Goal: Find specific page/section: Find specific page/section

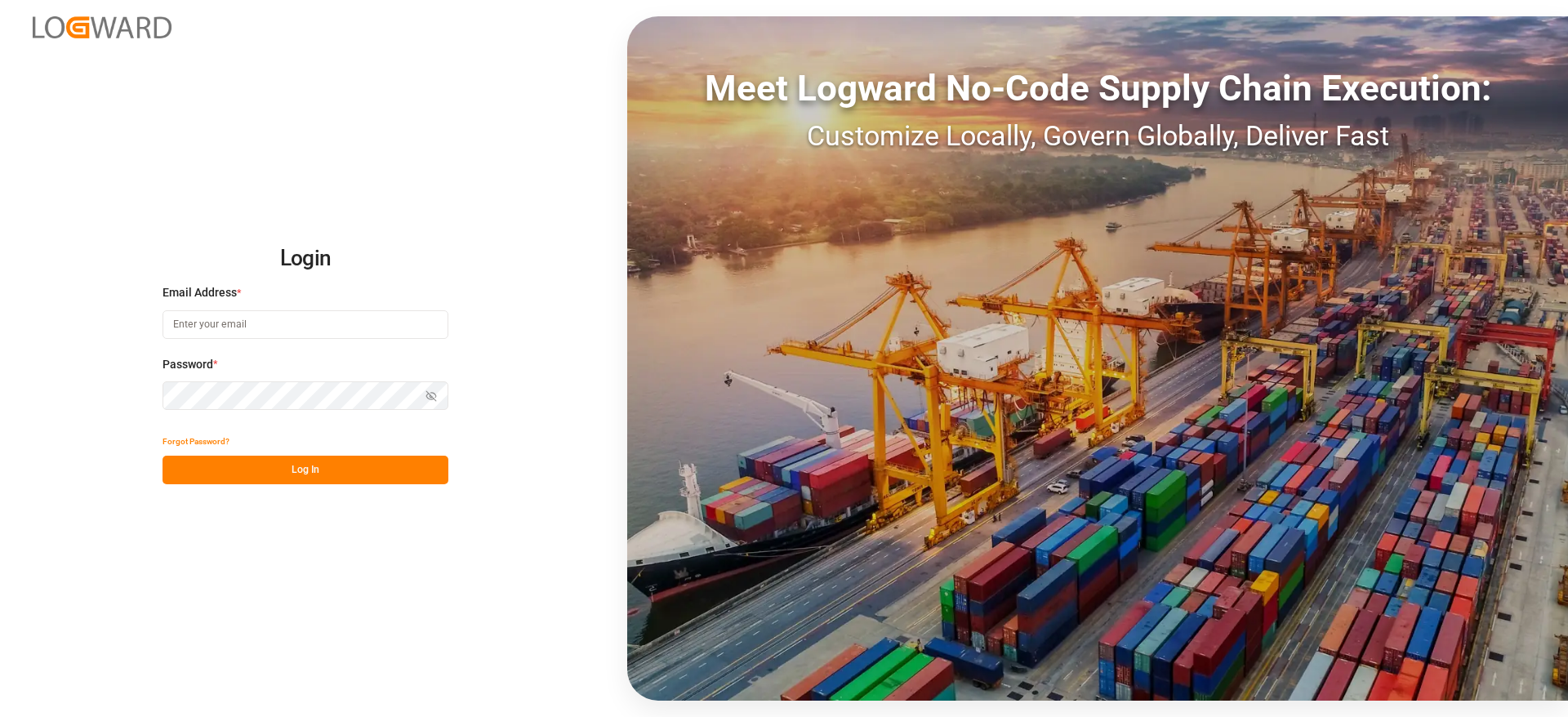
click at [343, 333] on input at bounding box center [305, 324] width 286 height 29
type input "[PERSON_NAME][DOMAIN_NAME][EMAIL_ADDRESS][DOMAIN_NAME]"
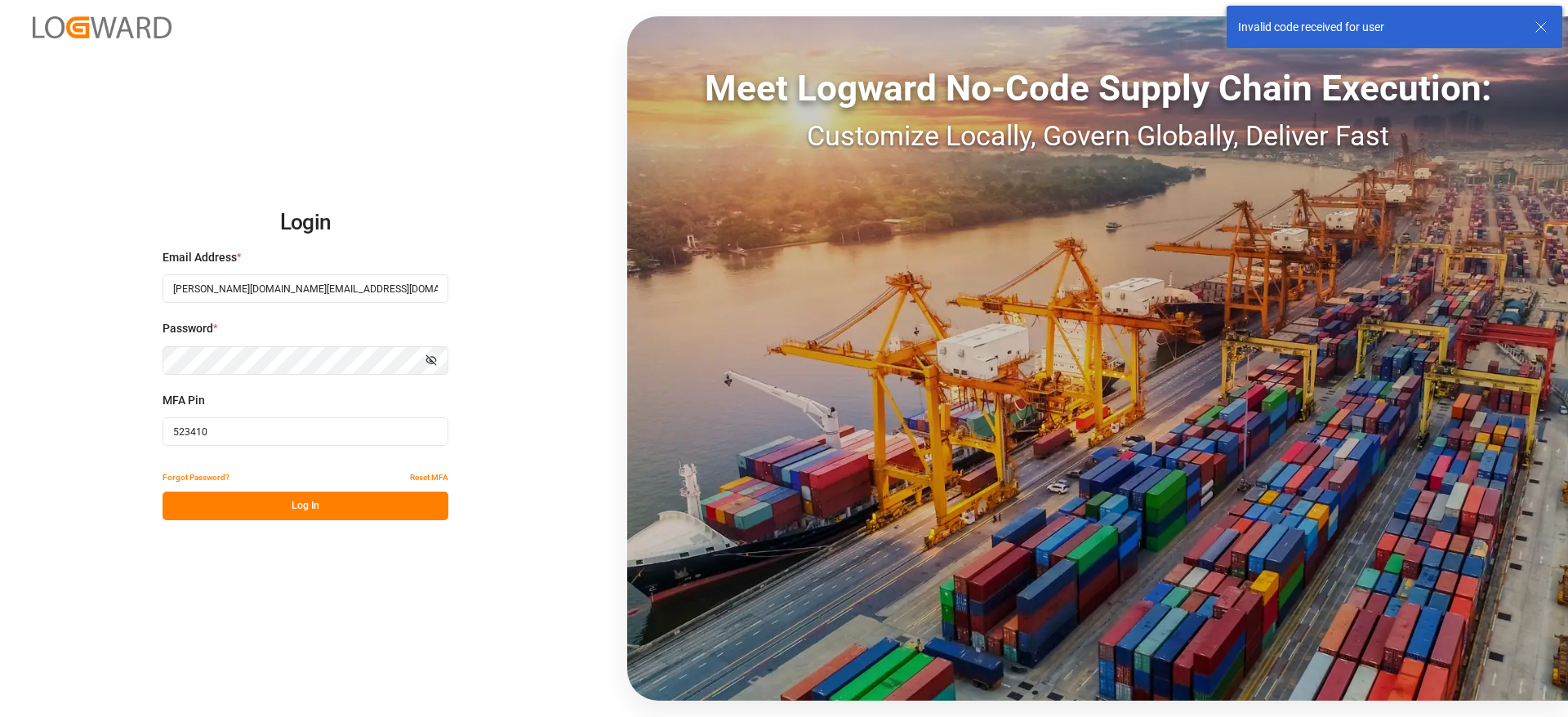
click at [208, 428] on input "523410" at bounding box center [305, 432] width 286 height 29
paste input "62623"
type input "626230"
click at [242, 510] on button "Log In" at bounding box center [305, 506] width 286 height 29
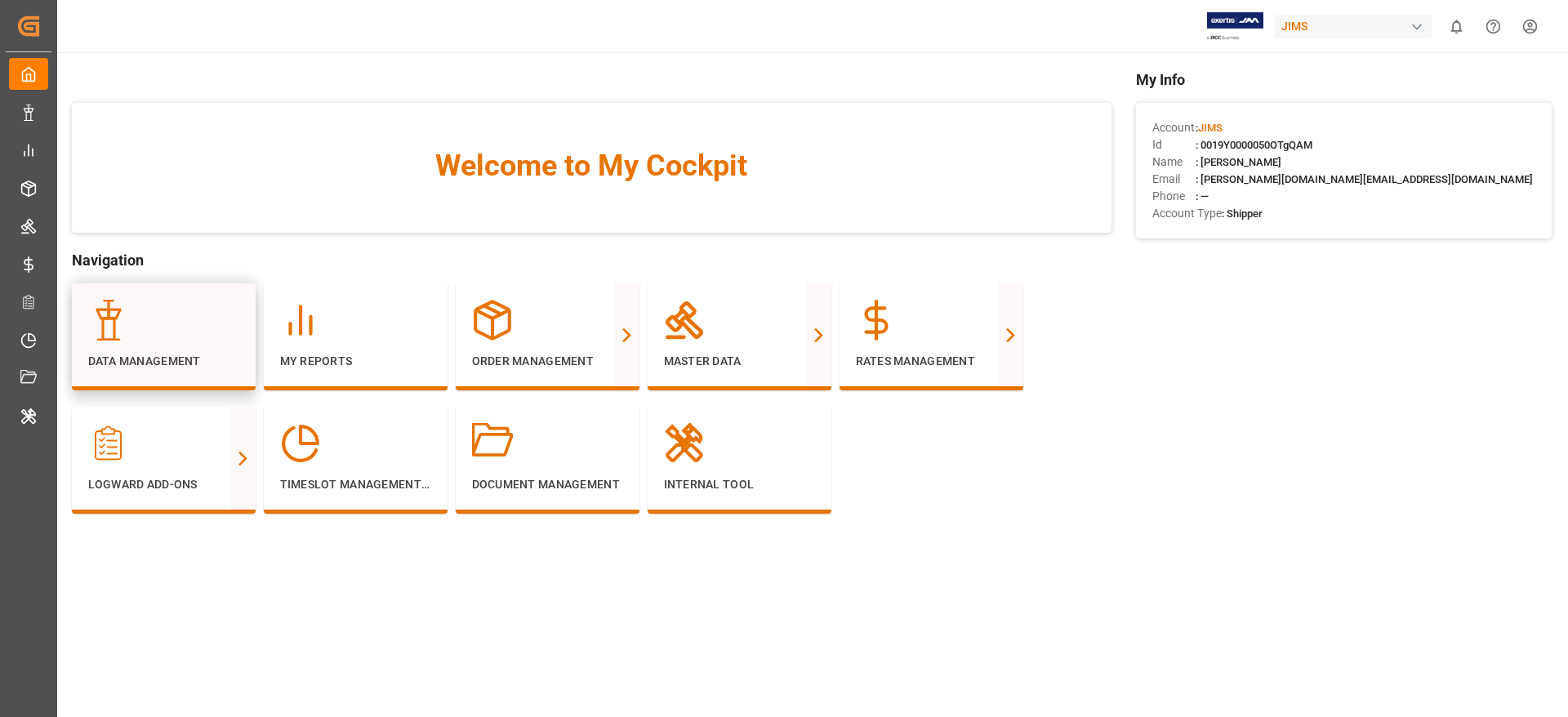
click at [188, 319] on div at bounding box center [163, 320] width 151 height 41
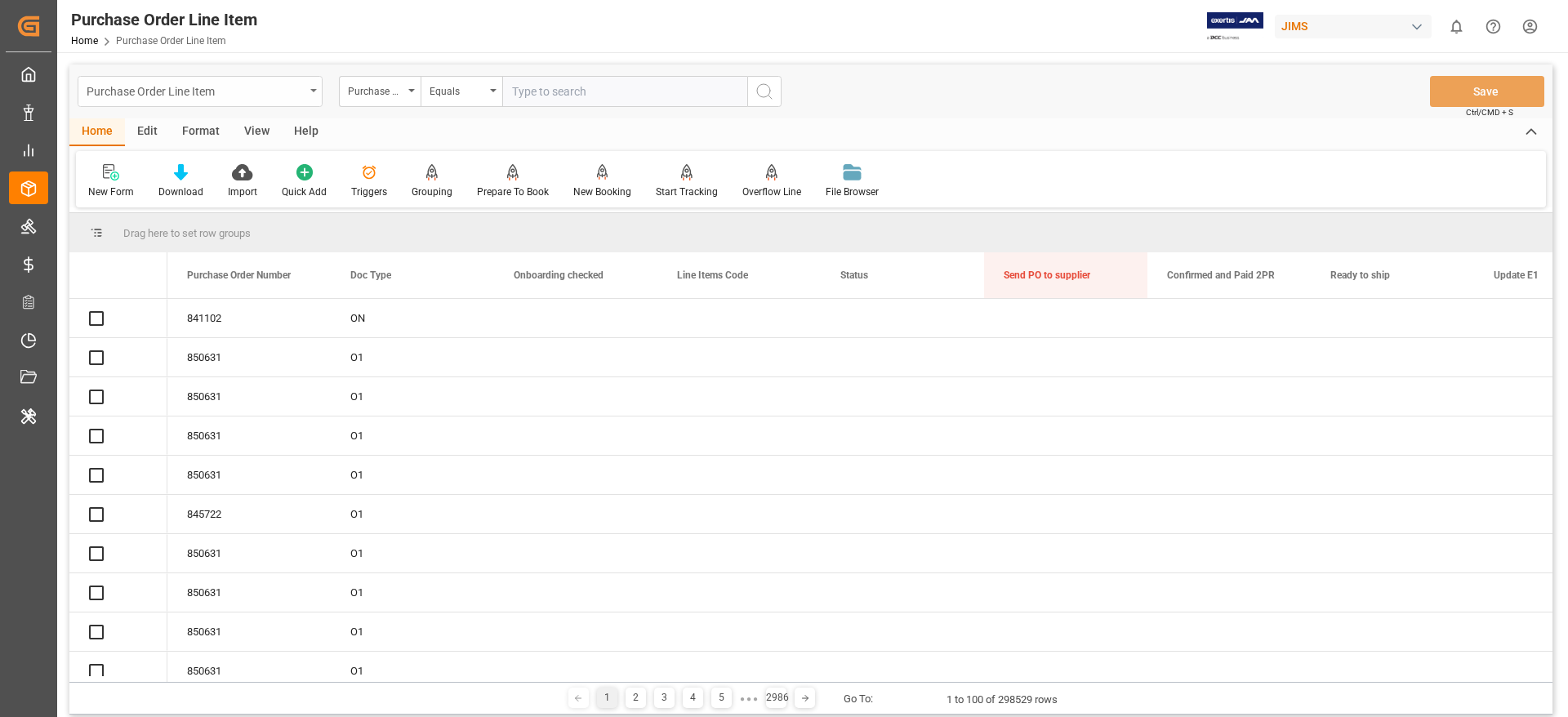
click at [158, 88] on div "Purchase Order Line Item" at bounding box center [195, 91] width 218 height 21
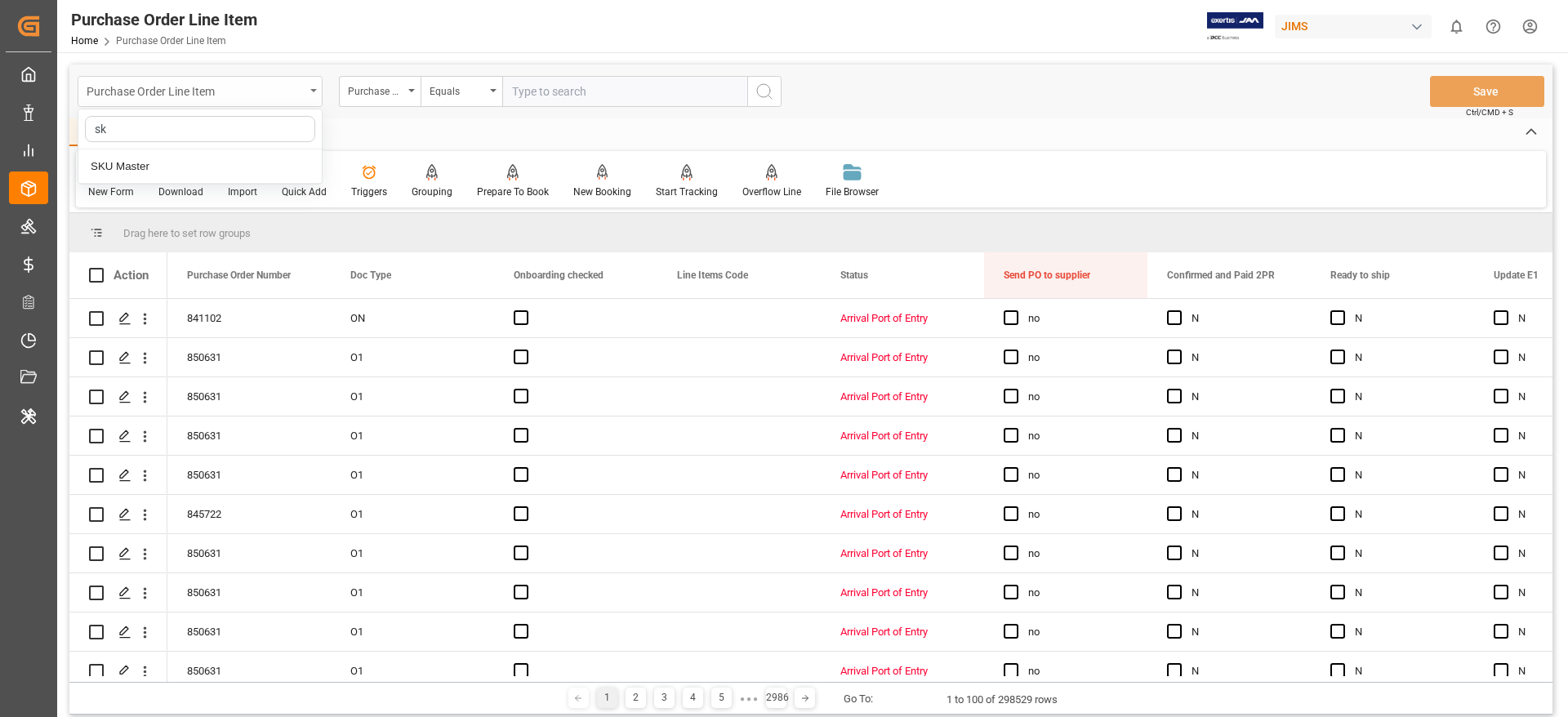
type input "sku"
click at [136, 157] on div "SKU Master" at bounding box center [200, 167] width 243 height 35
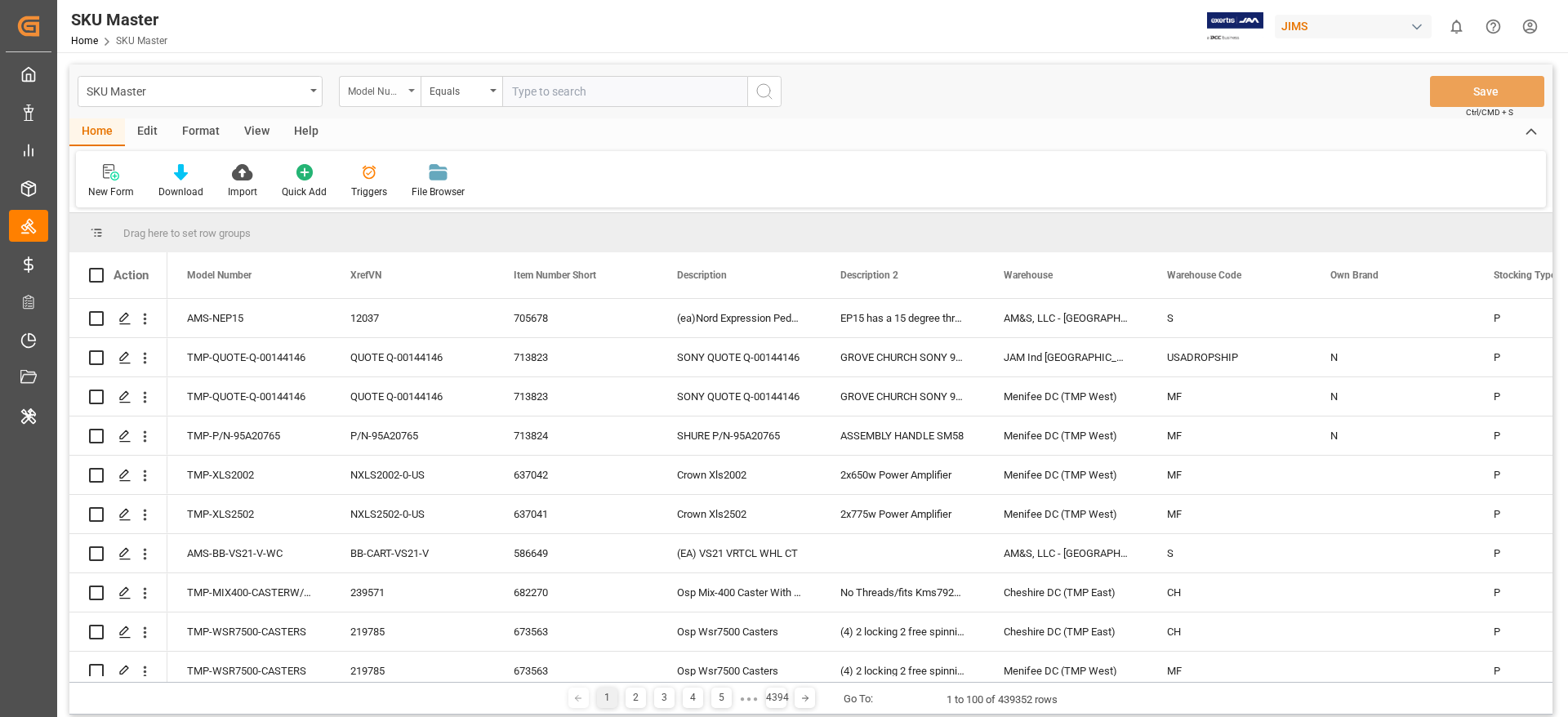
click at [378, 92] on div "Model Number" at bounding box center [375, 90] width 55 height 19
type input "ord"
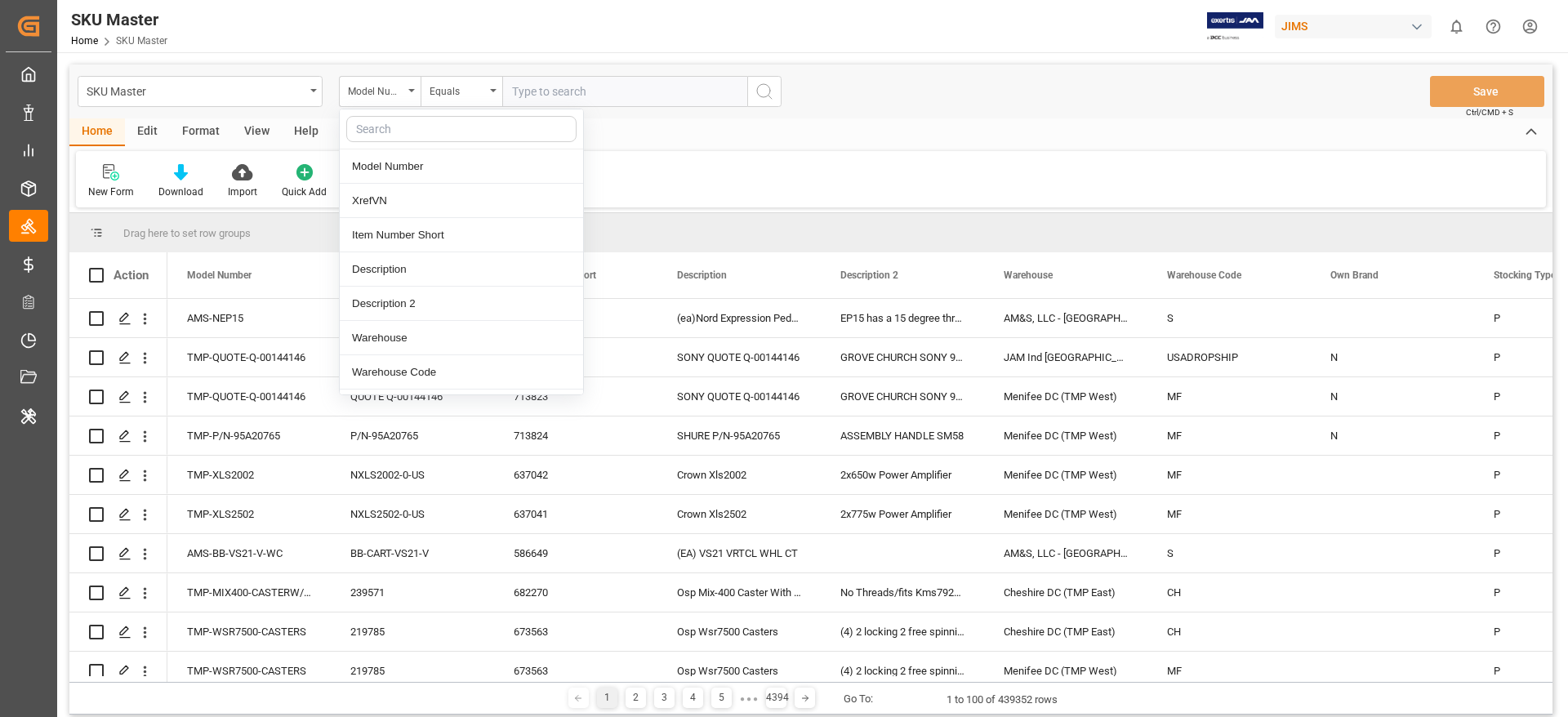
click at [750, 175] on div "New Form Download Import Quick Add Triggers File Browser" at bounding box center [811, 179] width 1470 height 56
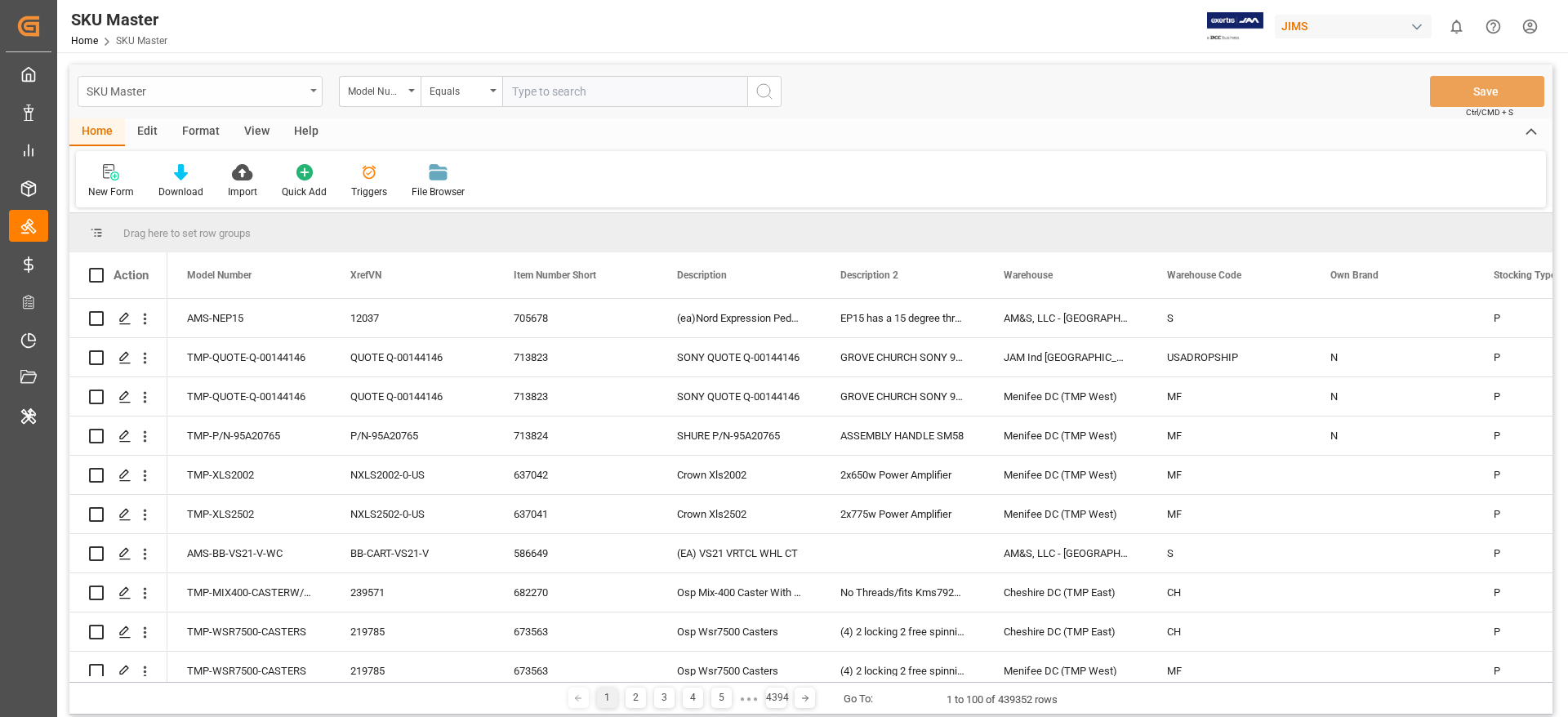
click at [196, 99] on div "SKU Master" at bounding box center [195, 91] width 218 height 21
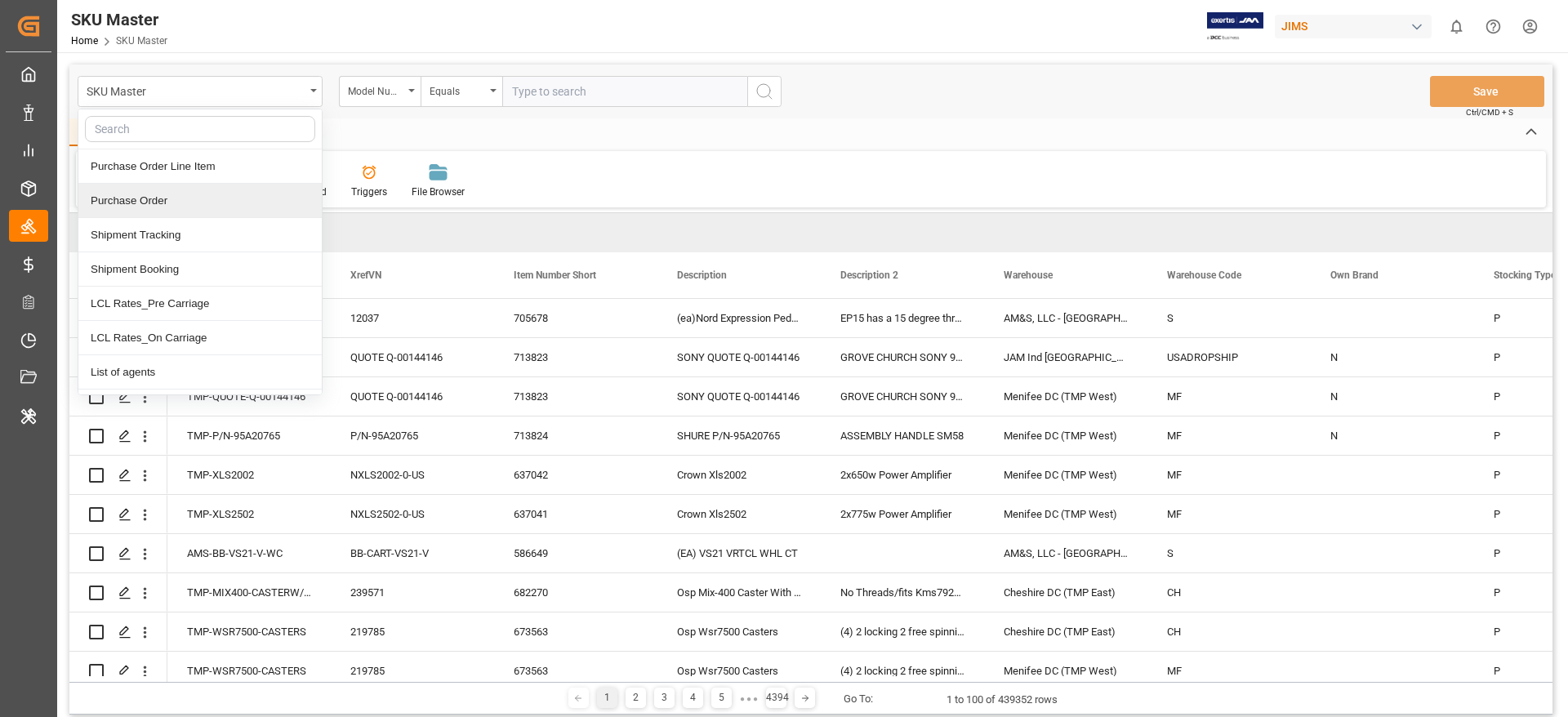
click at [159, 195] on div "Purchase Order" at bounding box center [200, 201] width 243 height 35
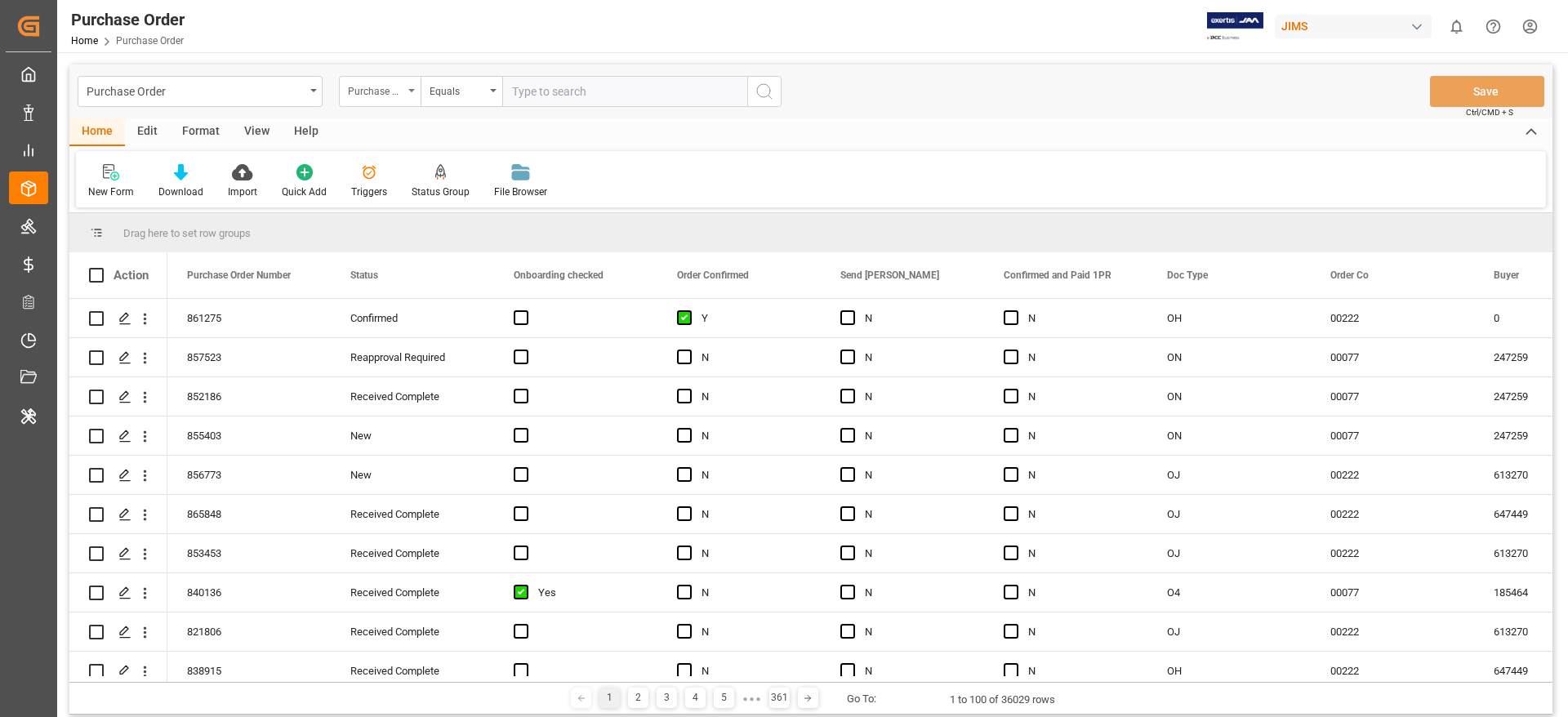
click at [386, 93] on div "Purchase Order Number" at bounding box center [375, 90] width 55 height 19
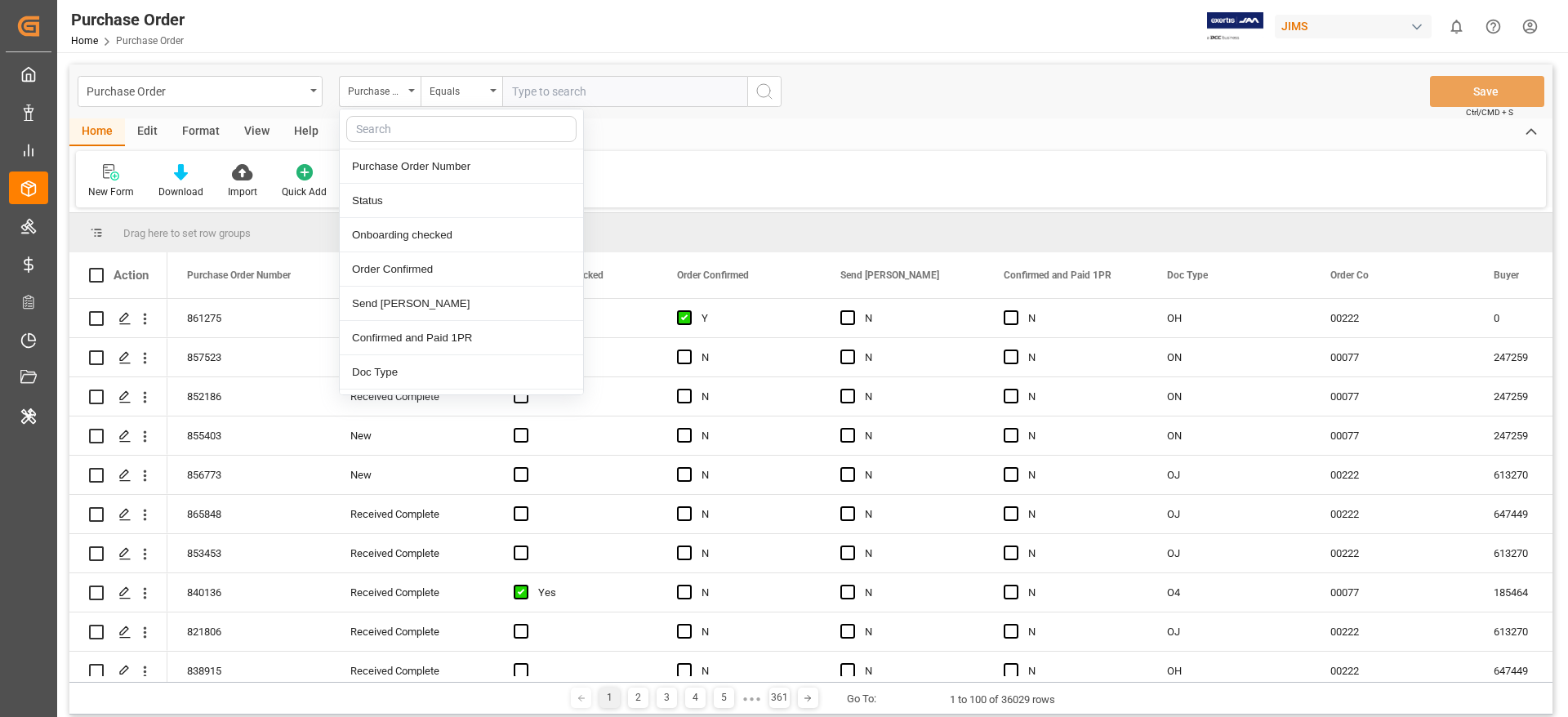
click at [518, 130] on input "text" at bounding box center [461, 129] width 230 height 26
type input "order n"
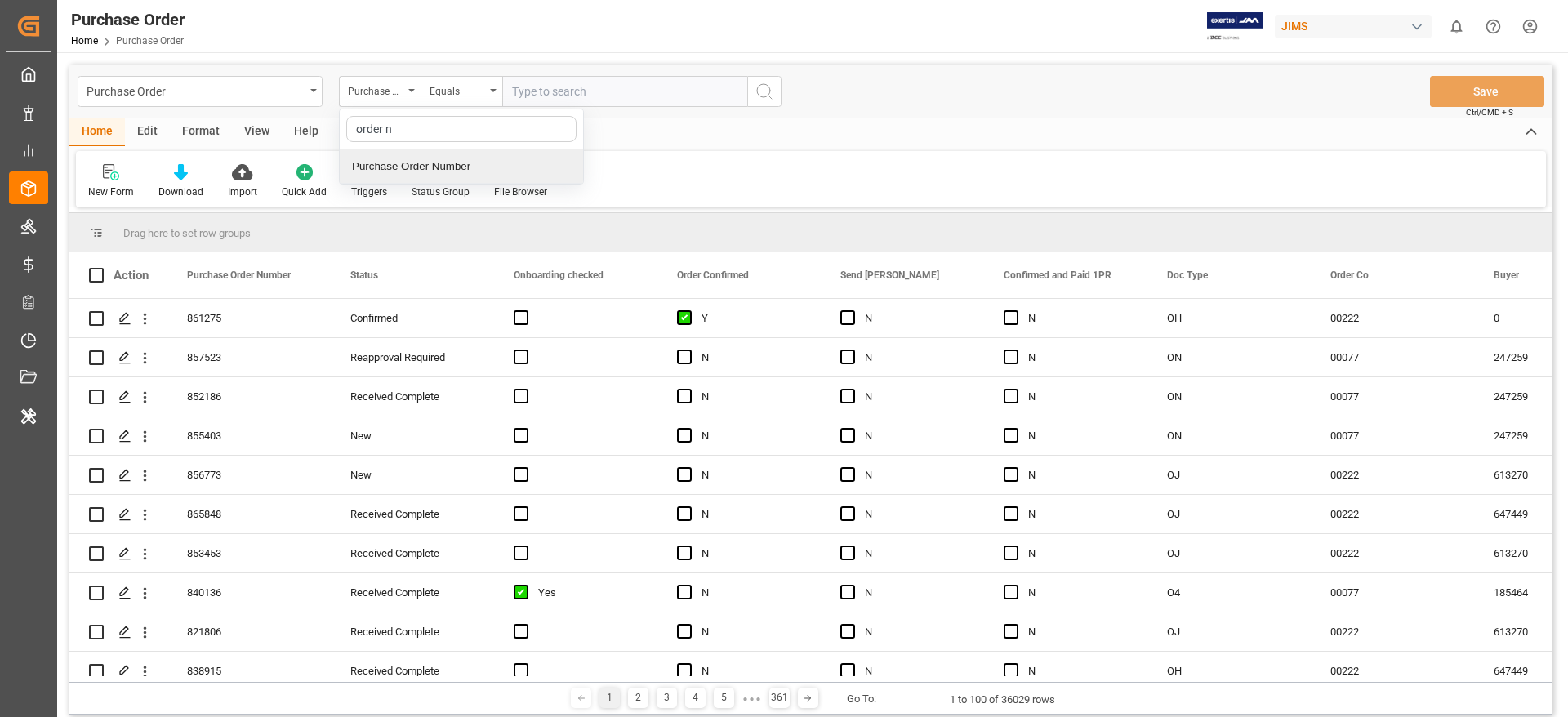
click at [498, 157] on div "Purchase Order Number" at bounding box center [461, 167] width 243 height 35
click at [542, 99] on input "text" at bounding box center [624, 92] width 245 height 31
paste input "863357"
type input "863357"
click at [765, 93] on icon "search button" at bounding box center [765, 91] width 20 height 20
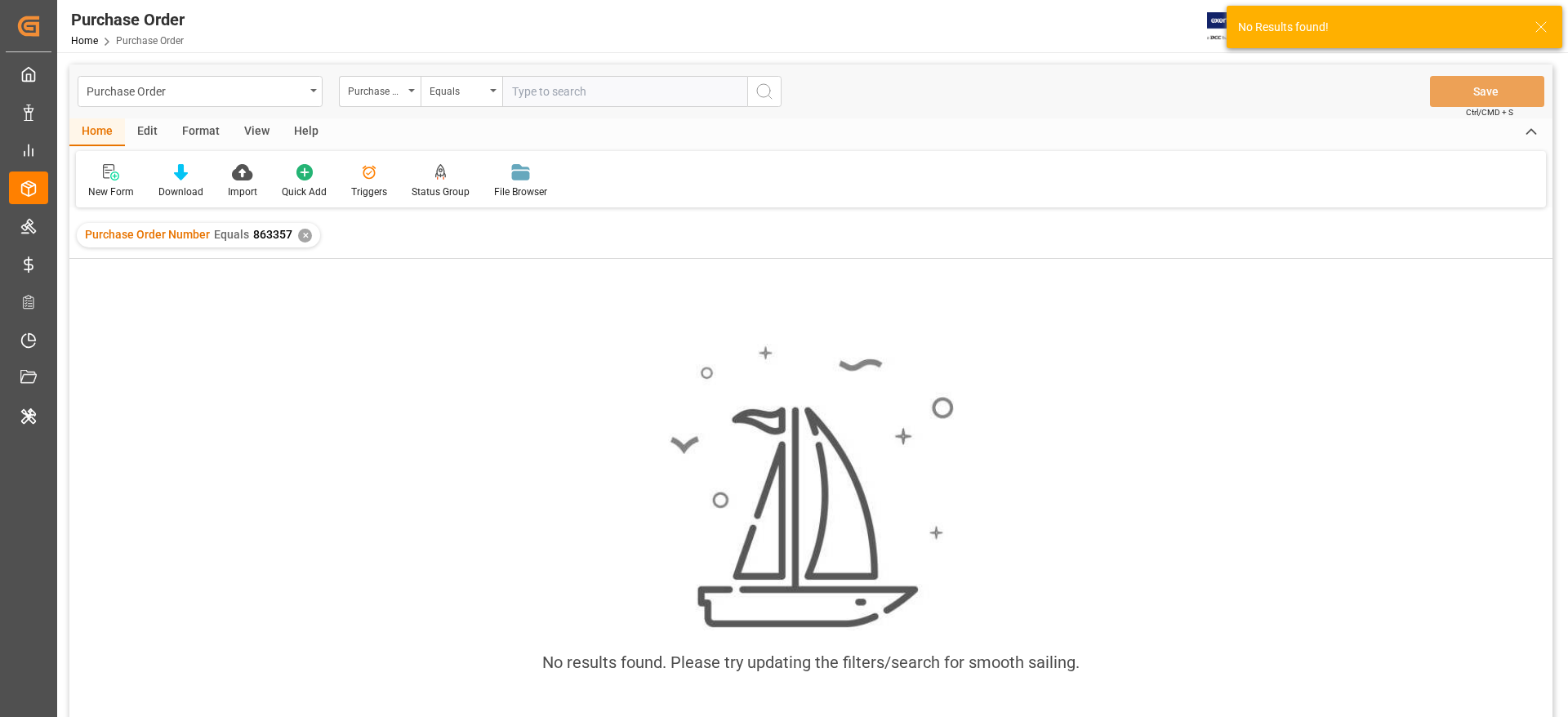
click at [302, 234] on div "✕" at bounding box center [305, 235] width 14 height 14
